Goal: Information Seeking & Learning: Learn about a topic

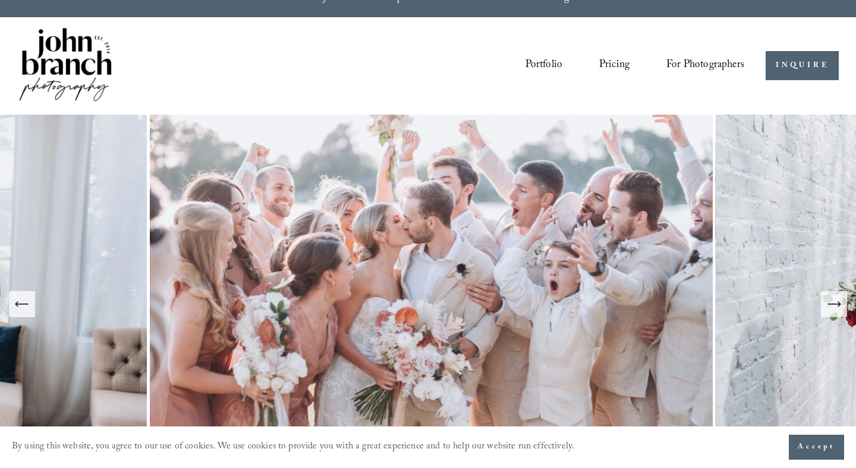
scroll to position [21, 0]
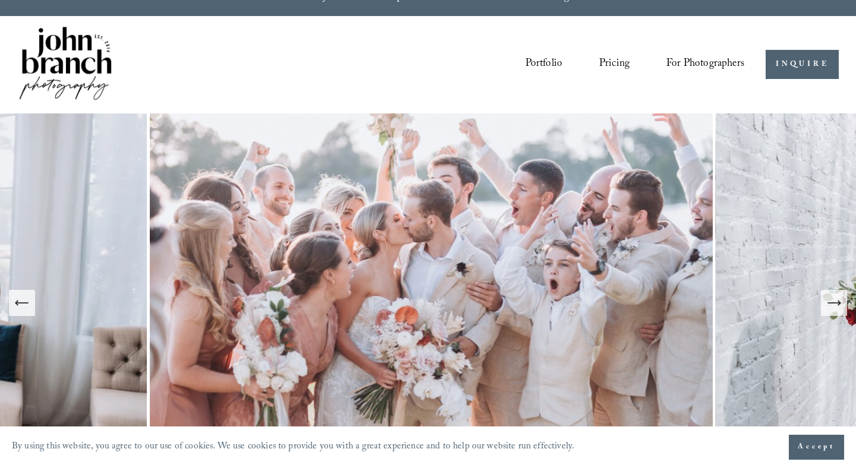
click at [558, 63] on link "Portfolio" at bounding box center [543, 64] width 37 height 23
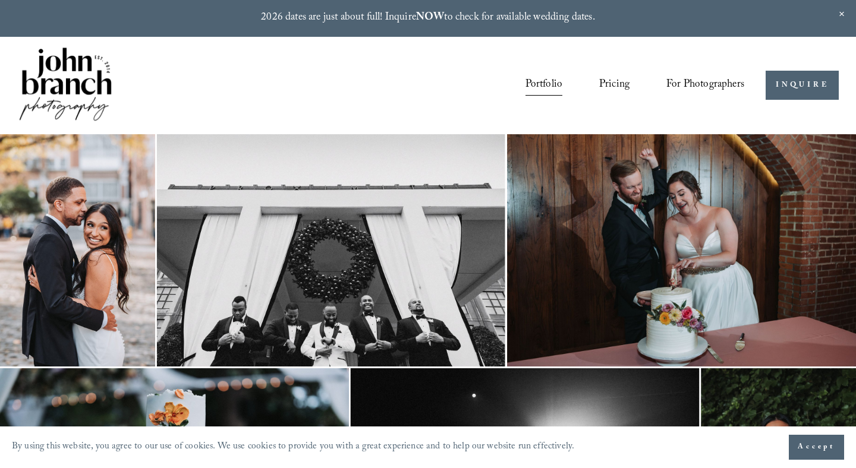
click at [130, 266] on img at bounding box center [77, 250] width 155 height 232
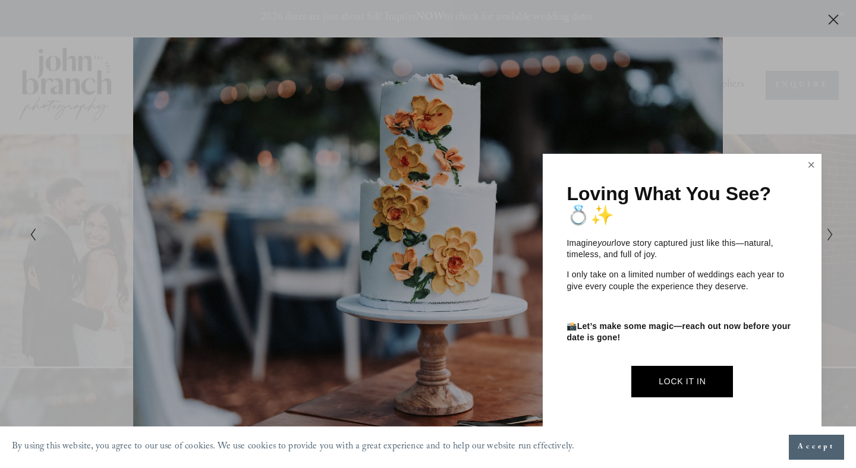
click at [814, 168] on link "Close" at bounding box center [811, 165] width 18 height 19
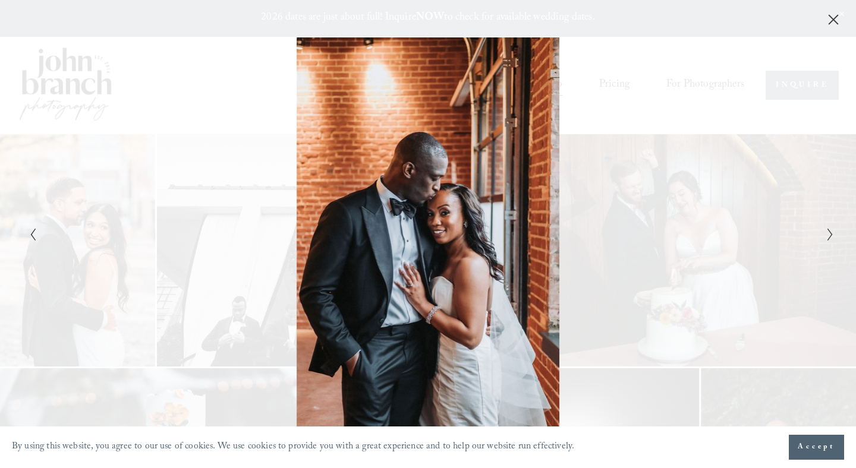
click at [845, 22] on div "Gallery" at bounding box center [428, 13] width 856 height 26
click at [833, 23] on icon "Close" at bounding box center [833, 20] width 12 height 12
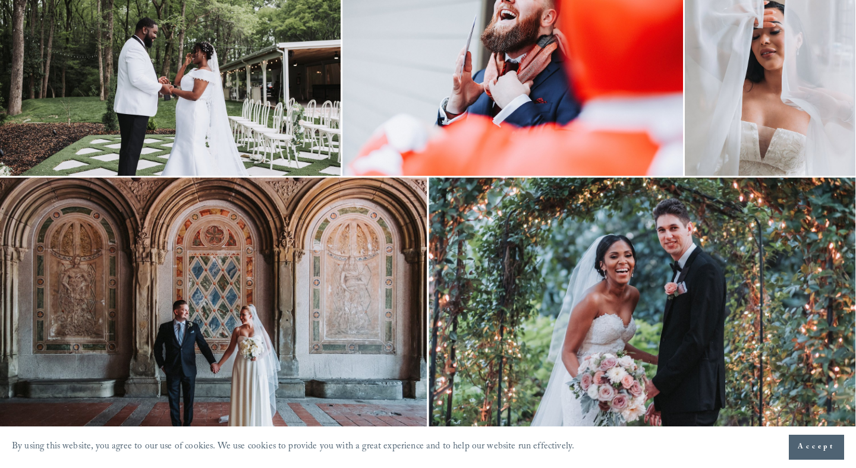
scroll to position [2964, 0]
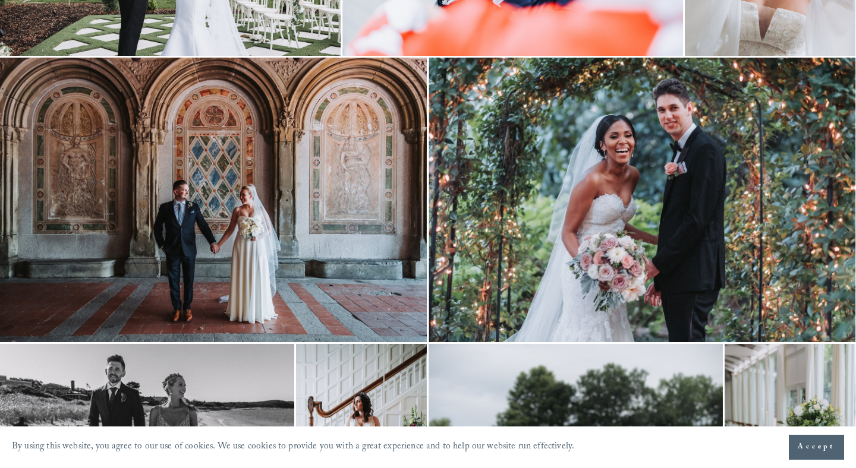
click at [632, 228] on img at bounding box center [642, 200] width 427 height 285
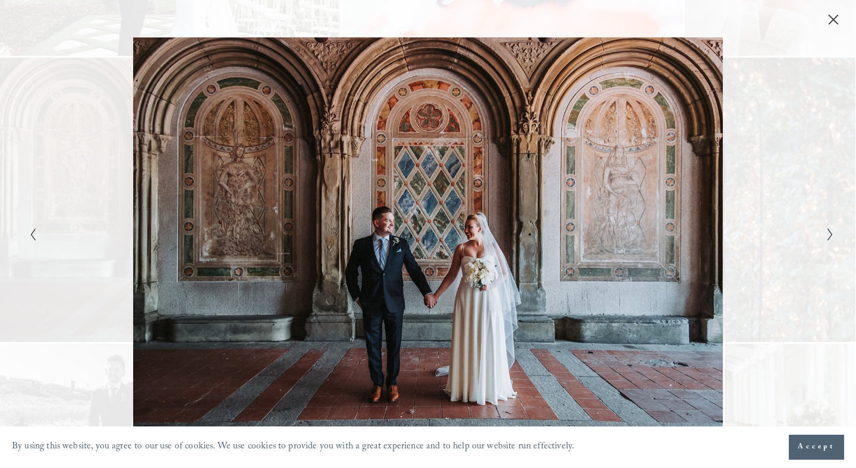
click at [831, 15] on icon "Close" at bounding box center [833, 20] width 12 height 12
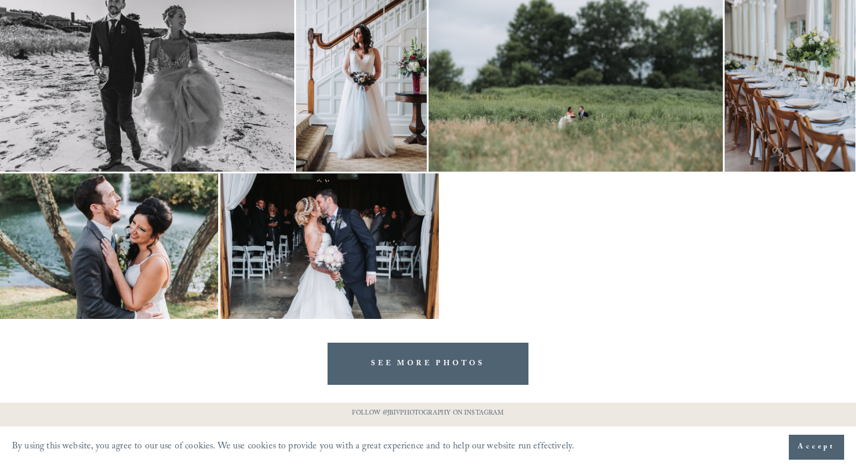
scroll to position [3429, 0]
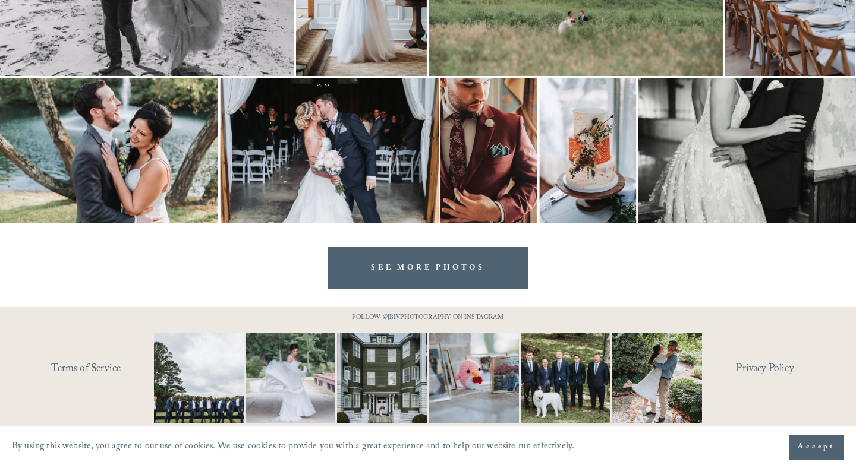
click at [451, 275] on link "SEE MORE PHOTOS" at bounding box center [428, 268] width 200 height 42
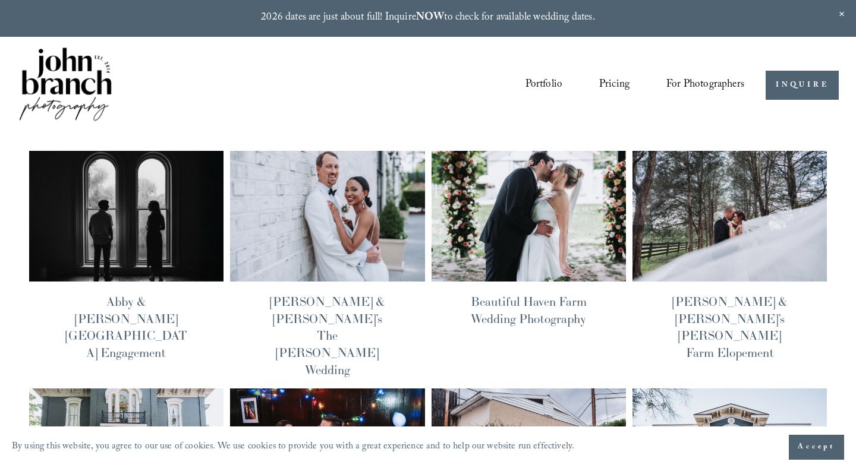
click at [612, 81] on link "Pricing" at bounding box center [614, 85] width 30 height 23
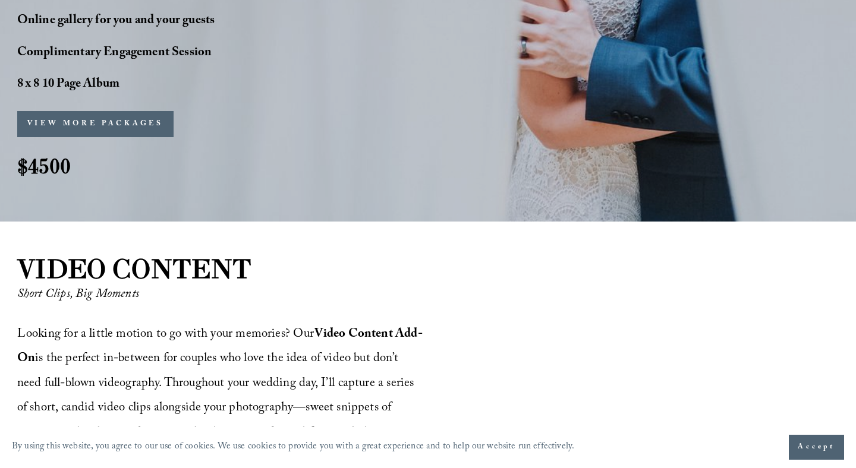
scroll to position [1197, 0]
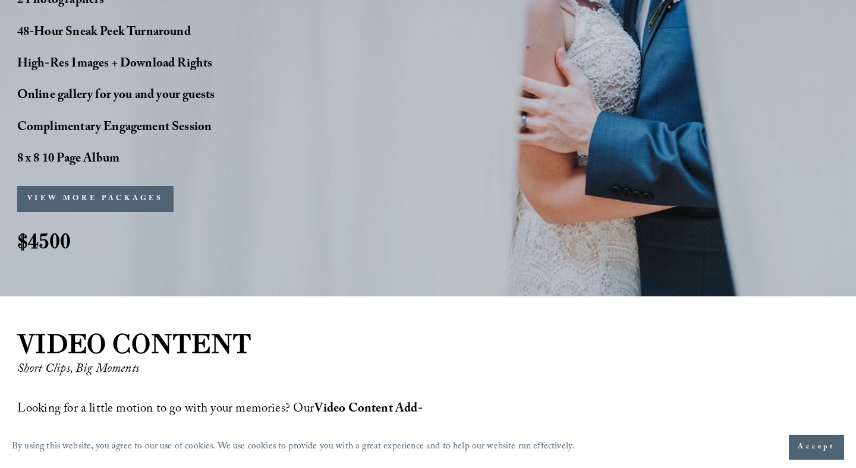
click at [96, 186] on button "VIEW MORE PACKAGES" at bounding box center [95, 199] width 156 height 26
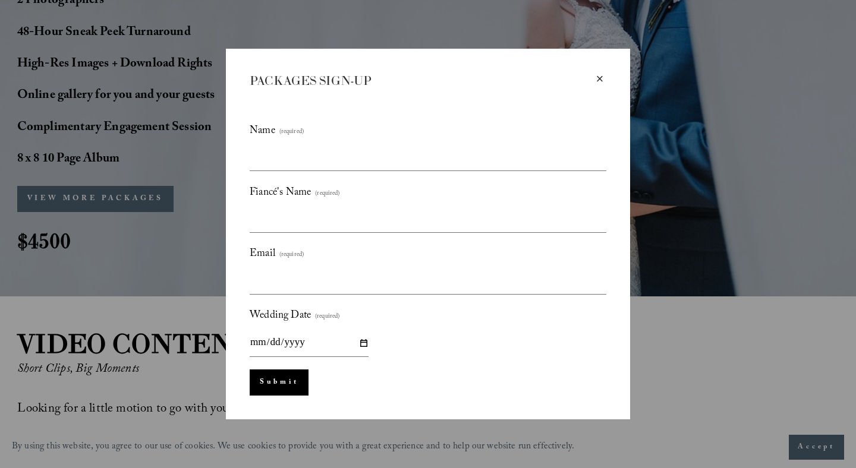
click at [599, 74] on div "×" at bounding box center [599, 79] width 13 height 13
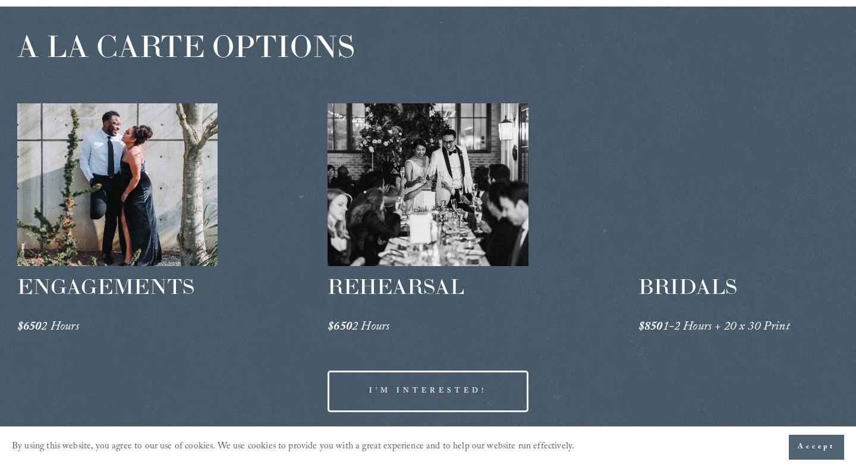
scroll to position [1976, 0]
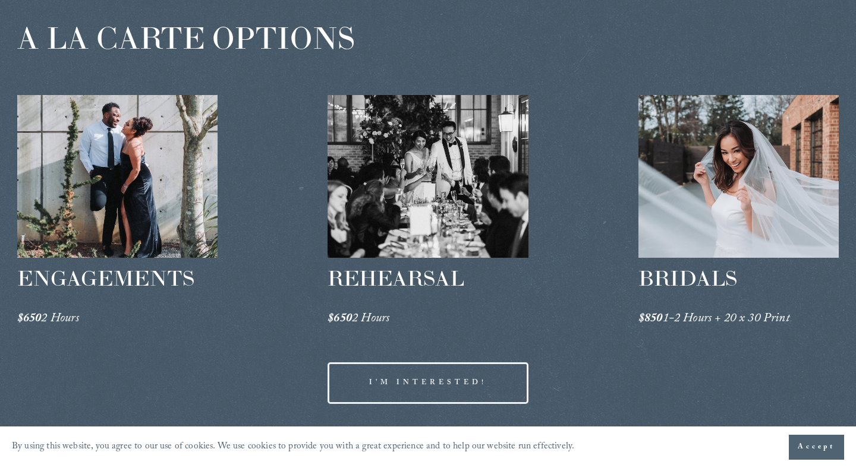
click at [734, 177] on div at bounding box center [738, 176] width 200 height 163
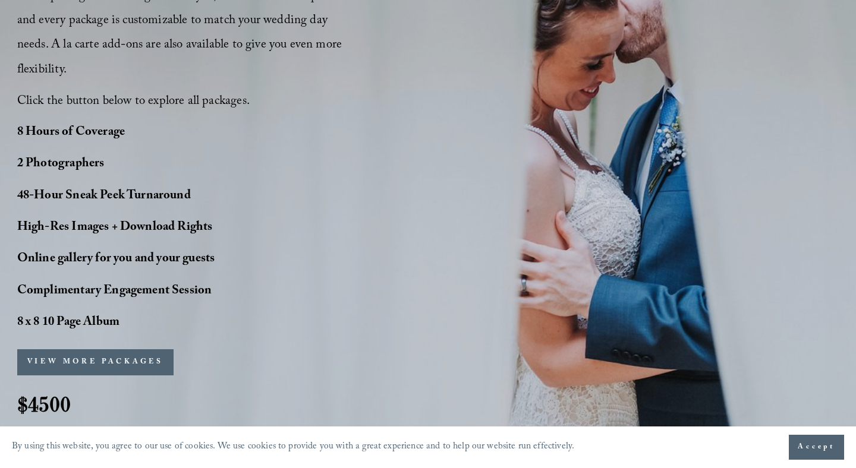
scroll to position [1033, 0]
